Goal: Navigation & Orientation: Find specific page/section

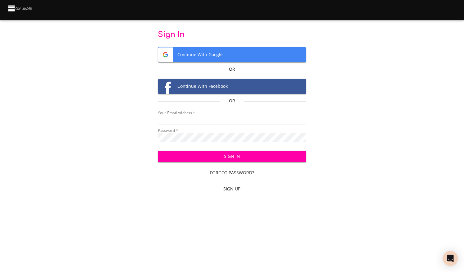
type input "[PERSON_NAME][EMAIL_ADDRESS][PERSON_NAME][DOMAIN_NAME]"
drag, startPoint x: 459, startPoint y: 38, endPoint x: 439, endPoint y: 44, distance: 20.6
click at [459, 38] on div "Sign In Continue With Google Or Continue With Facebook Or Your Email Address   …" at bounding box center [232, 98] width 464 height 196
click at [240, 158] on span "Sign In" at bounding box center [232, 157] width 138 height 8
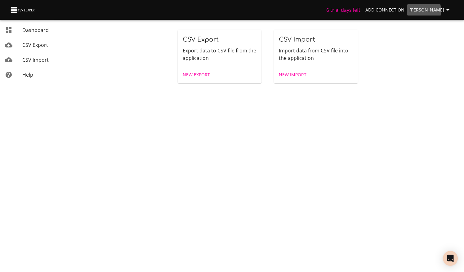
click at [428, 11] on span "Michelle" at bounding box center [430, 10] width 42 height 8
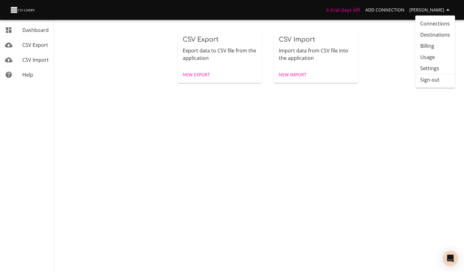
click at [436, 33] on link "Destinations" at bounding box center [435, 34] width 40 height 11
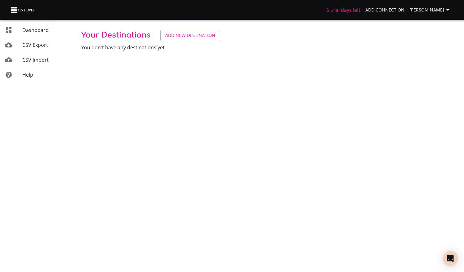
click at [429, 11] on span "Michelle" at bounding box center [430, 10] width 42 height 8
click at [432, 24] on link "Connections" at bounding box center [435, 23] width 40 height 11
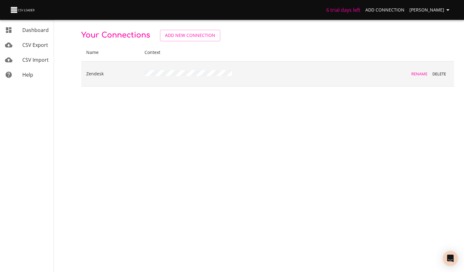
click at [188, 68] on td at bounding box center [244, 73] width 208 height 25
click at [220, 77] on td at bounding box center [244, 73] width 208 height 25
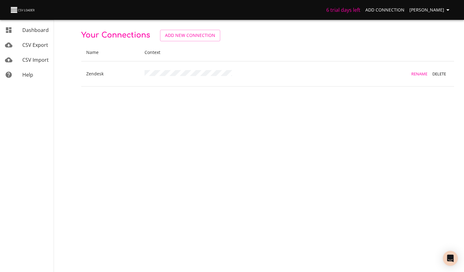
click at [444, 11] on icon "button" at bounding box center [447, 9] width 7 height 7
click at [434, 68] on link "Settings" at bounding box center [435, 68] width 40 height 11
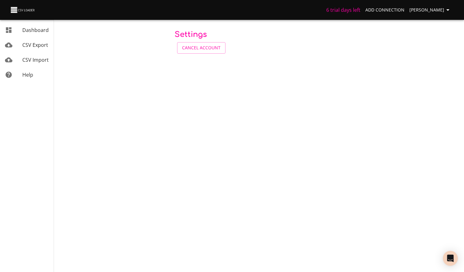
click at [35, 29] on span "Dashboard" at bounding box center [35, 30] width 26 height 7
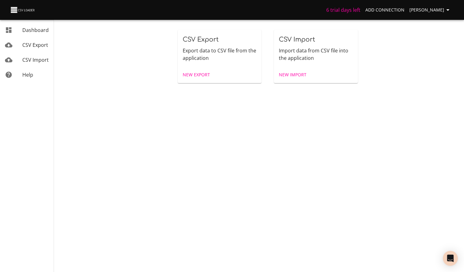
click at [14, 10] on img at bounding box center [23, 10] width 26 height 9
